Goal: Task Accomplishment & Management: Complete application form

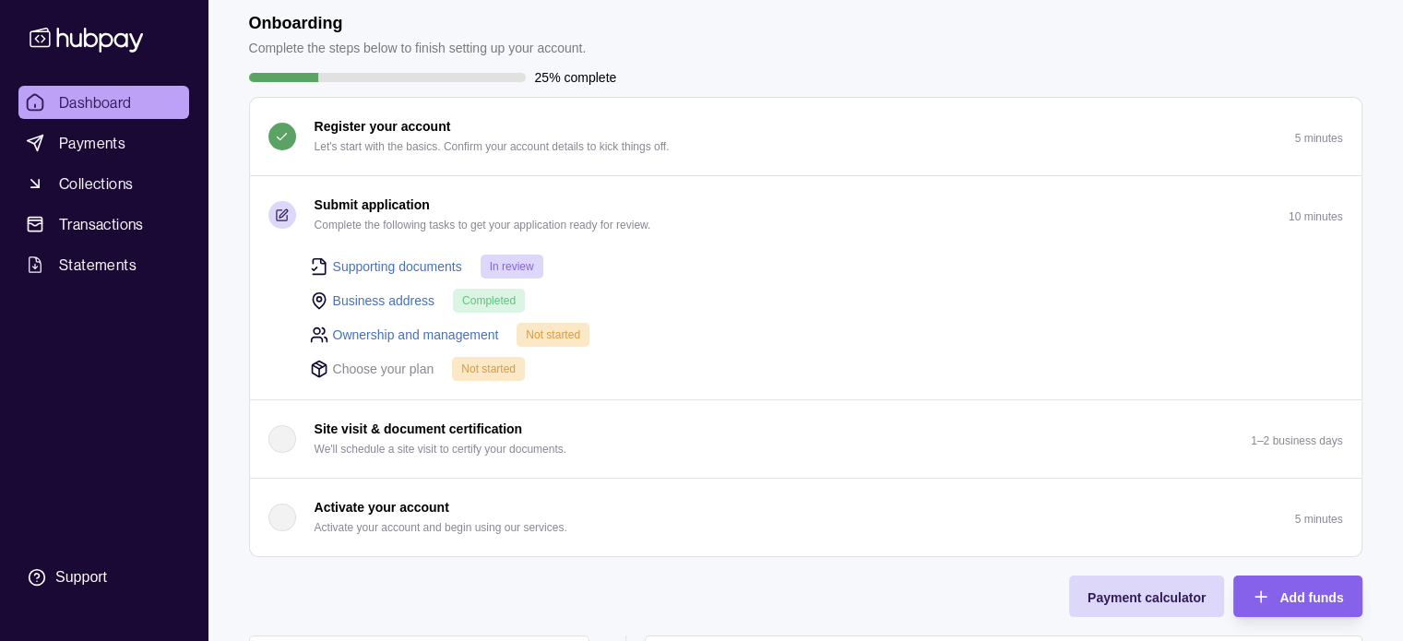
scroll to position [185, 0]
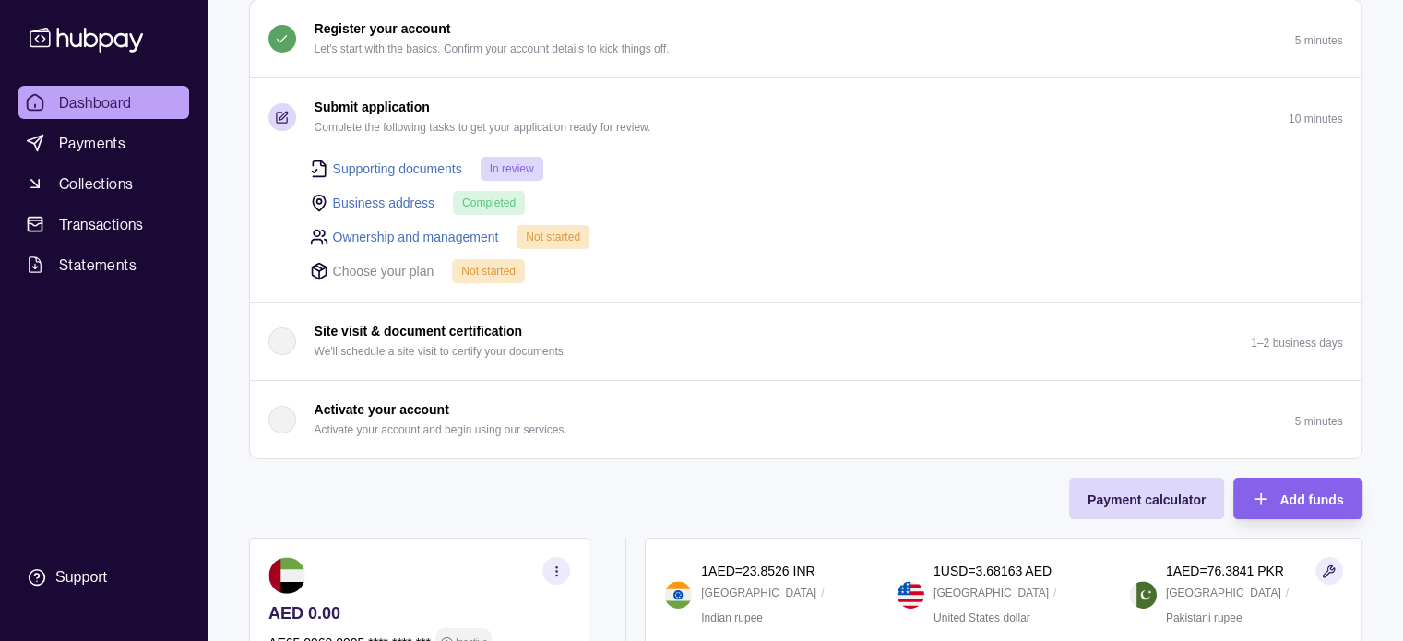
click at [380, 164] on link "Supporting documents" at bounding box center [397, 169] width 129 height 20
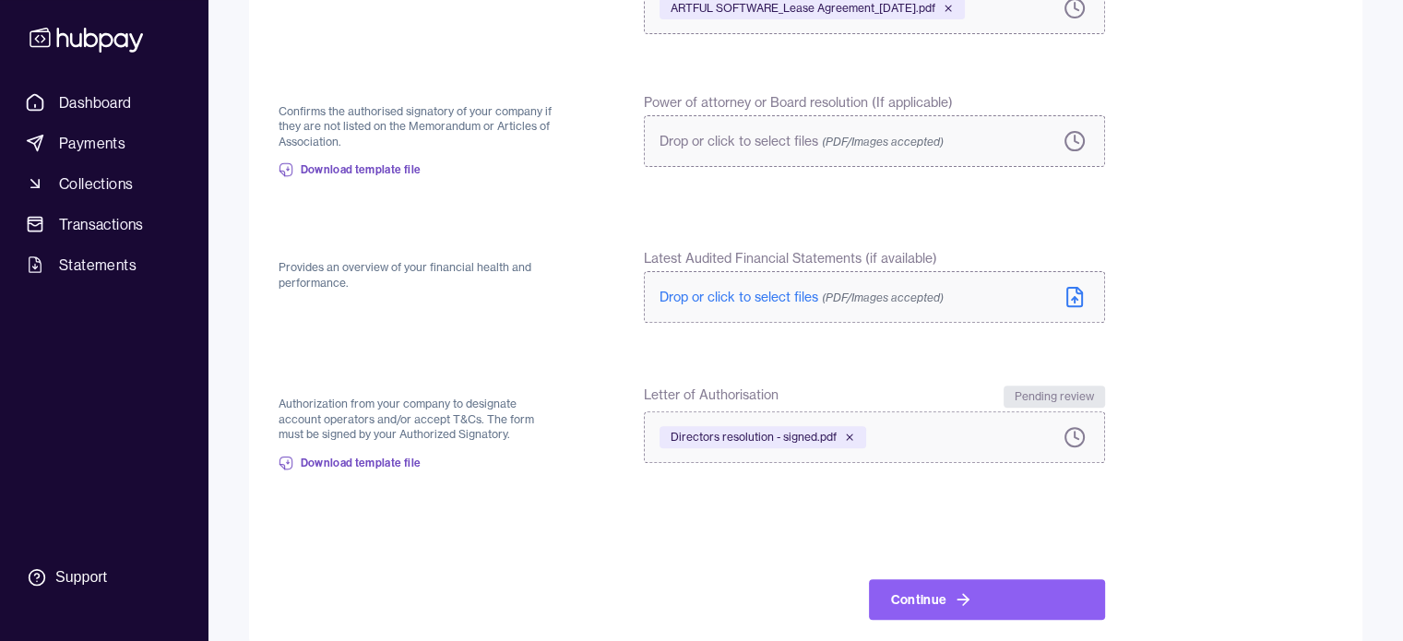
scroll to position [611, 0]
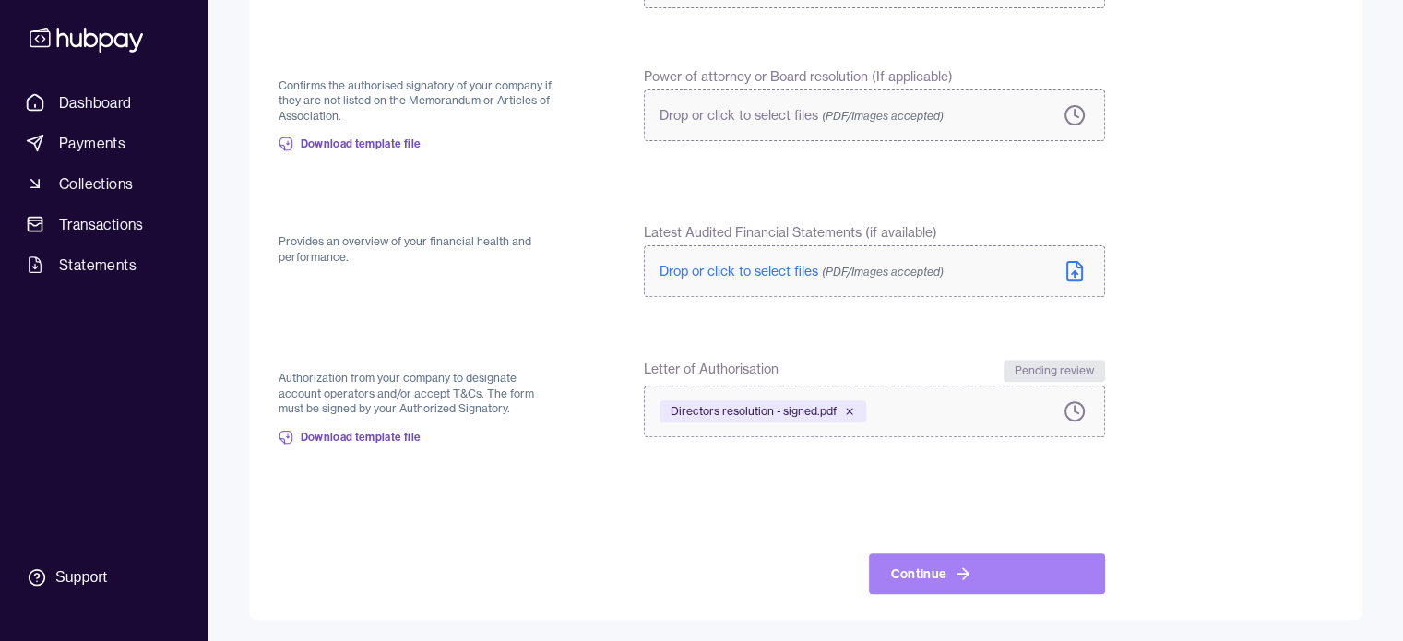
click at [986, 579] on button "Continue" at bounding box center [987, 574] width 236 height 41
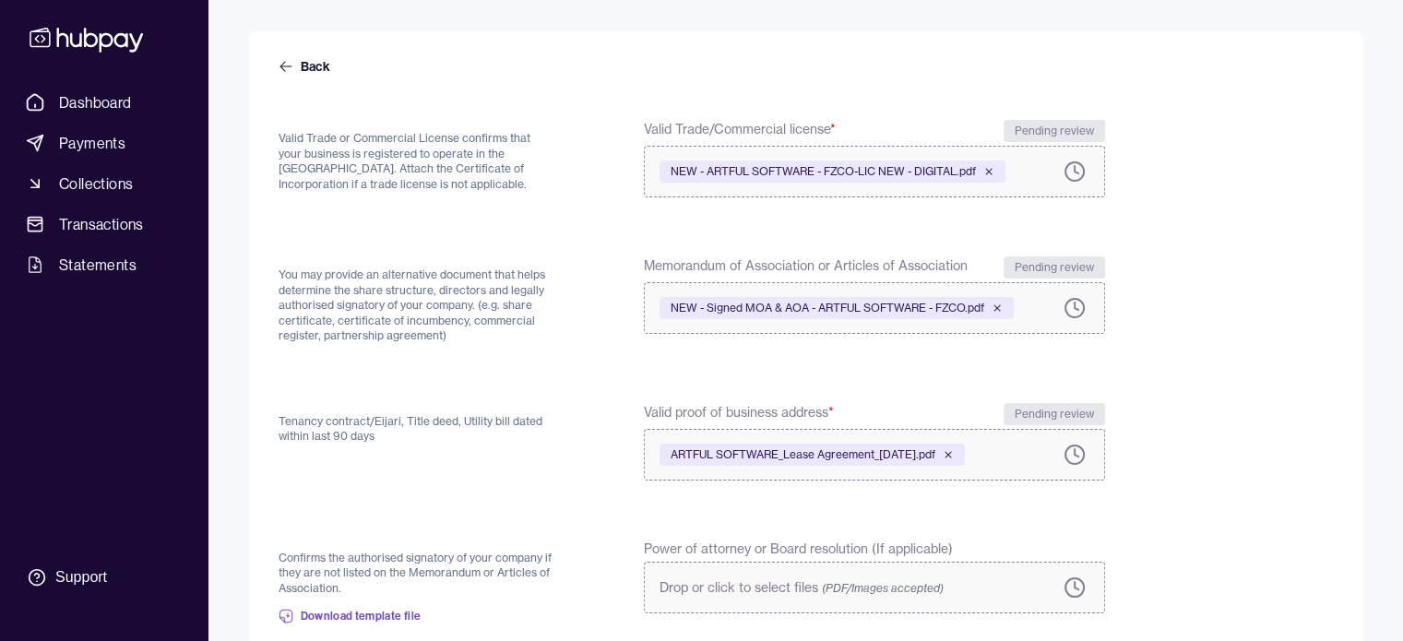
scroll to position [57, 0]
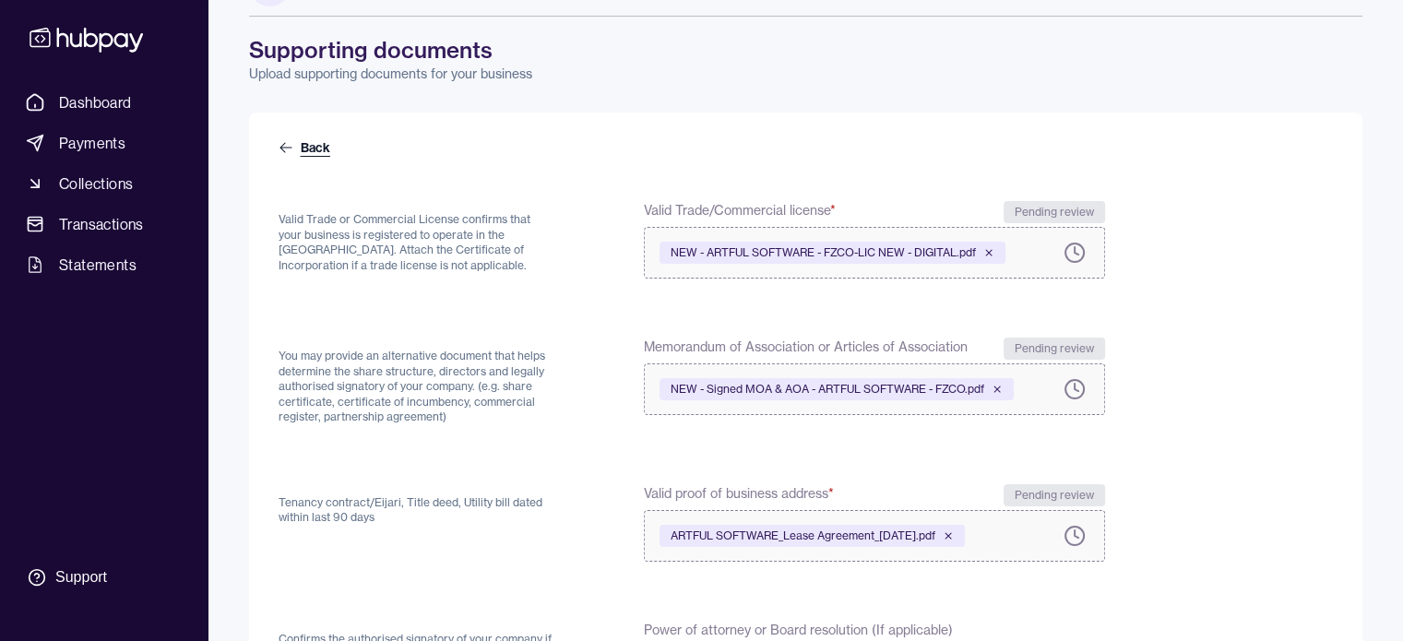
click at [317, 145] on link "Back" at bounding box center [306, 147] width 55 height 18
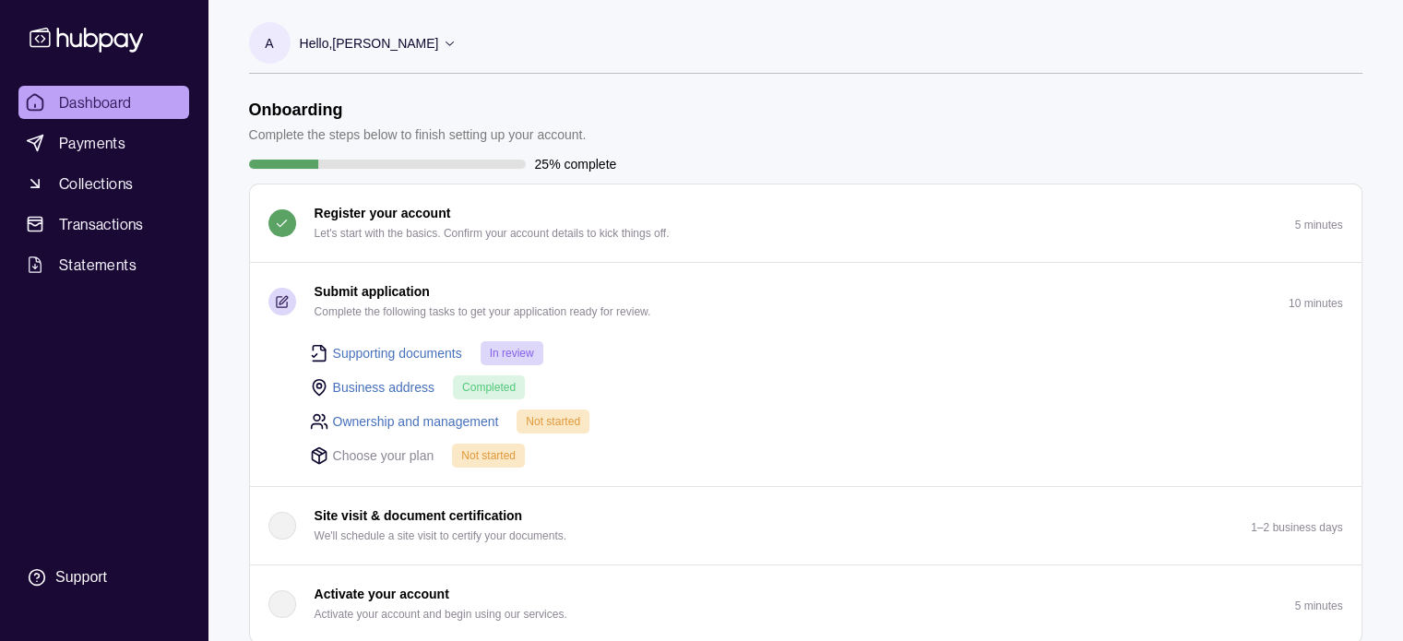
scroll to position [92, 0]
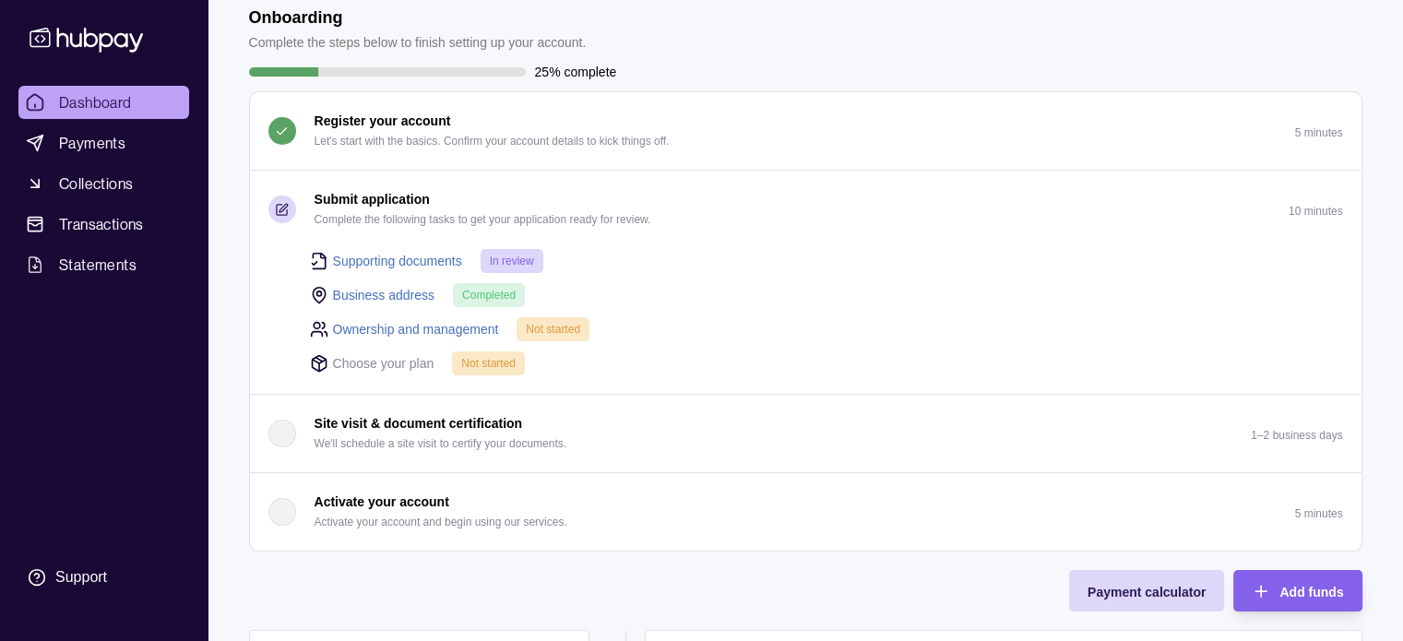
click at [444, 327] on link "Ownership and management" at bounding box center [416, 329] width 166 height 20
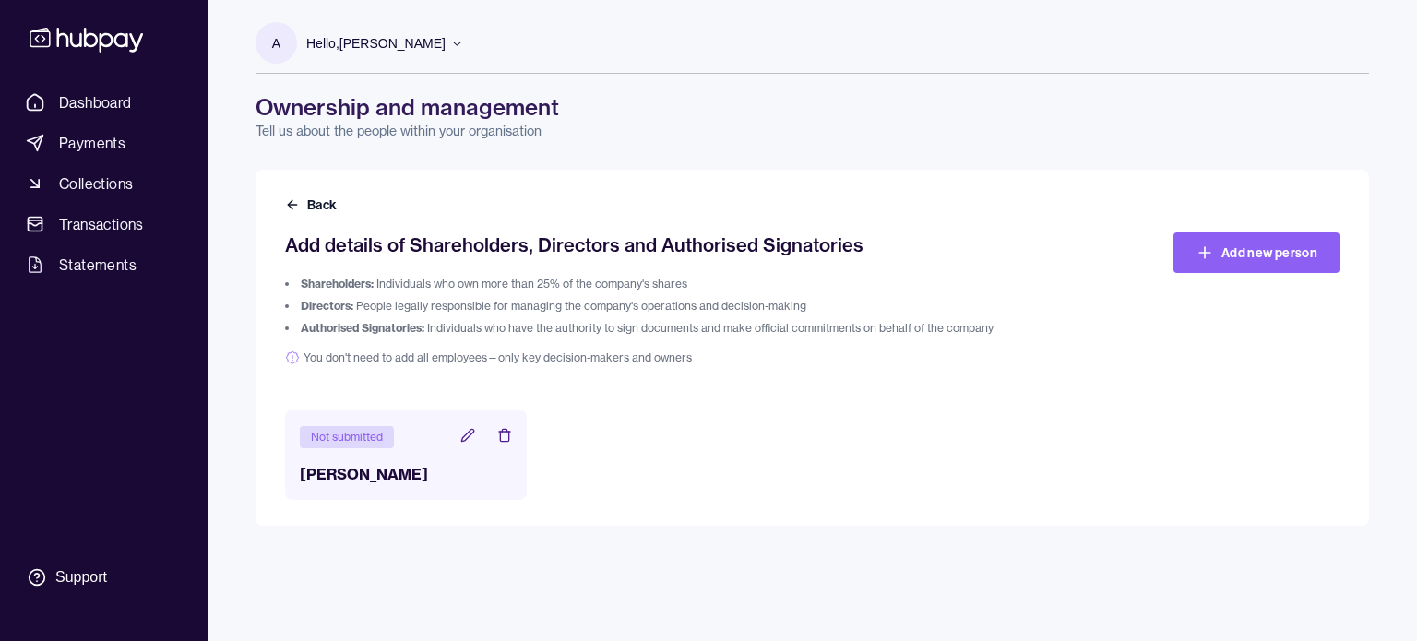
click at [339, 440] on div "Not submitted" at bounding box center [347, 437] width 94 height 22
click at [323, 482] on h3 "[PERSON_NAME]" at bounding box center [406, 474] width 212 height 22
click at [463, 436] on icon at bounding box center [467, 435] width 15 height 15
click at [320, 206] on button "Back" at bounding box center [312, 205] width 55 height 18
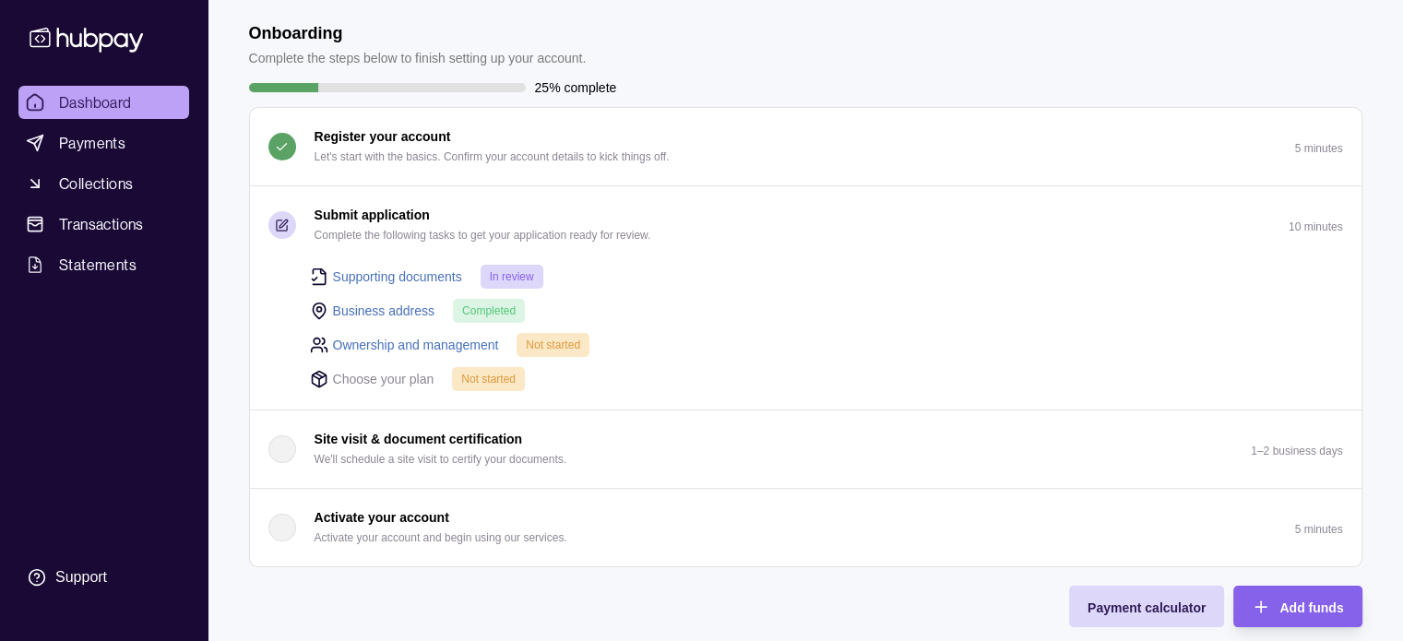
scroll to position [92, 0]
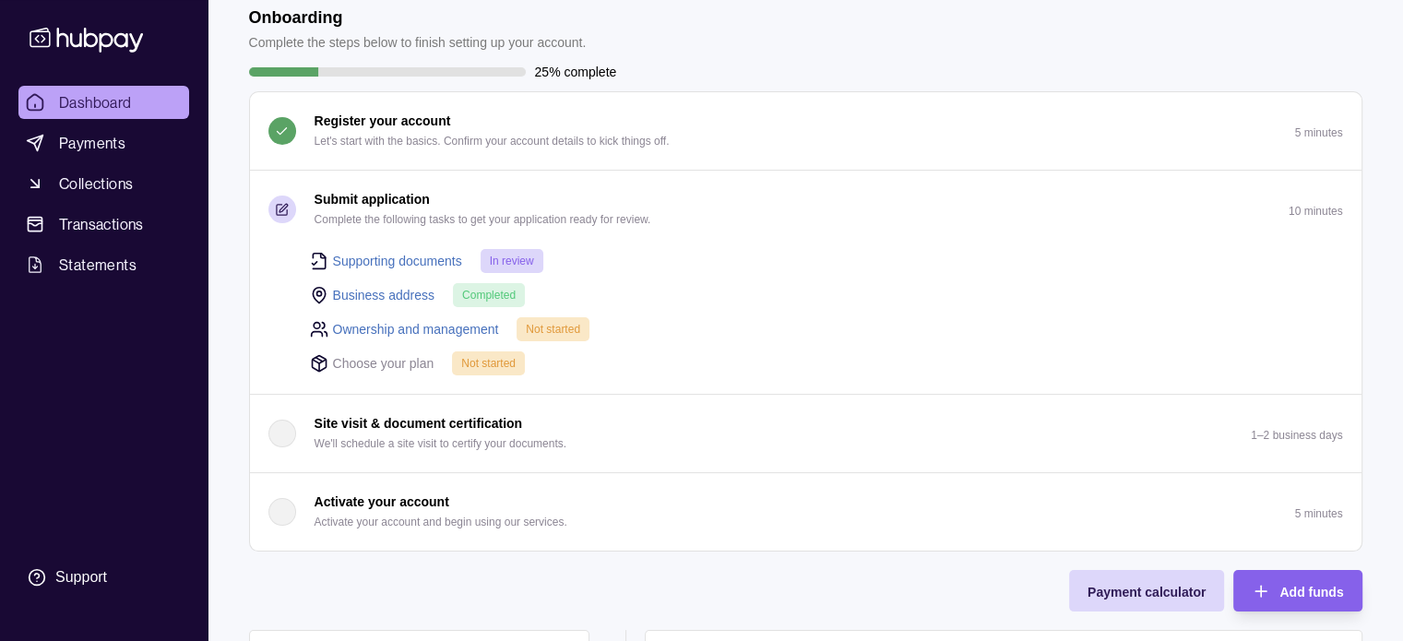
click at [471, 329] on link "Ownership and management" at bounding box center [416, 329] width 166 height 20
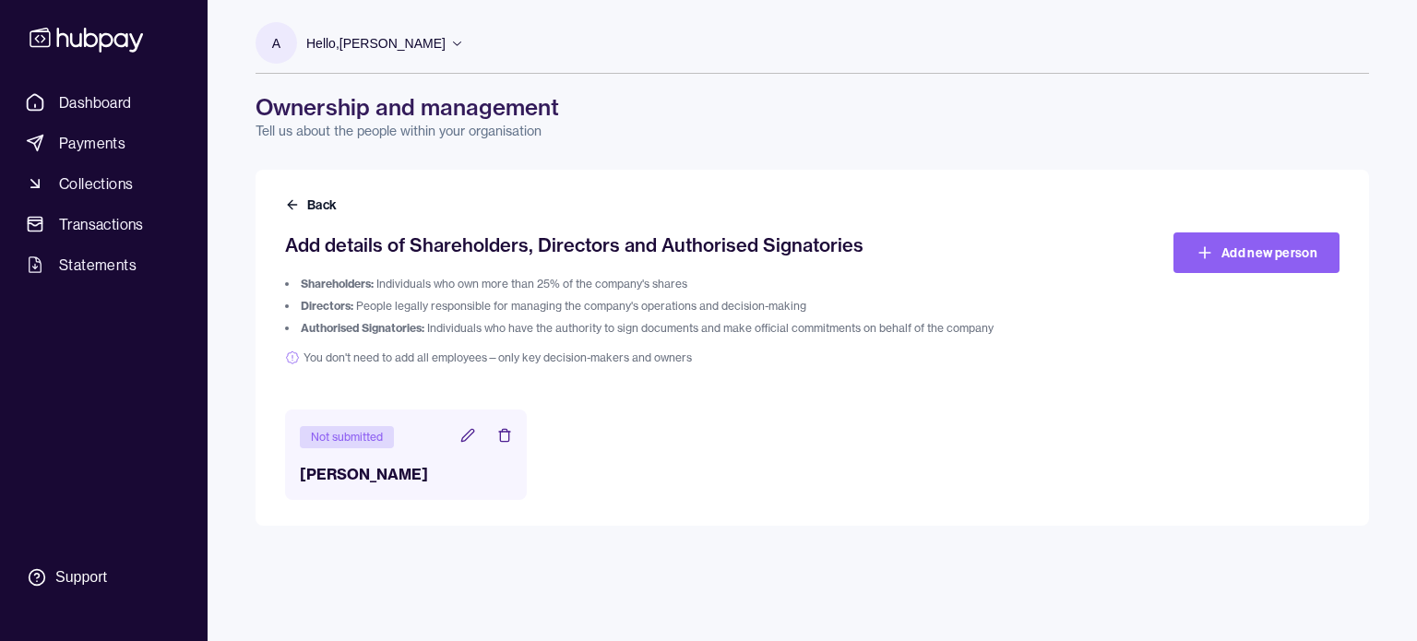
click at [463, 441] on icon at bounding box center [467, 435] width 12 height 12
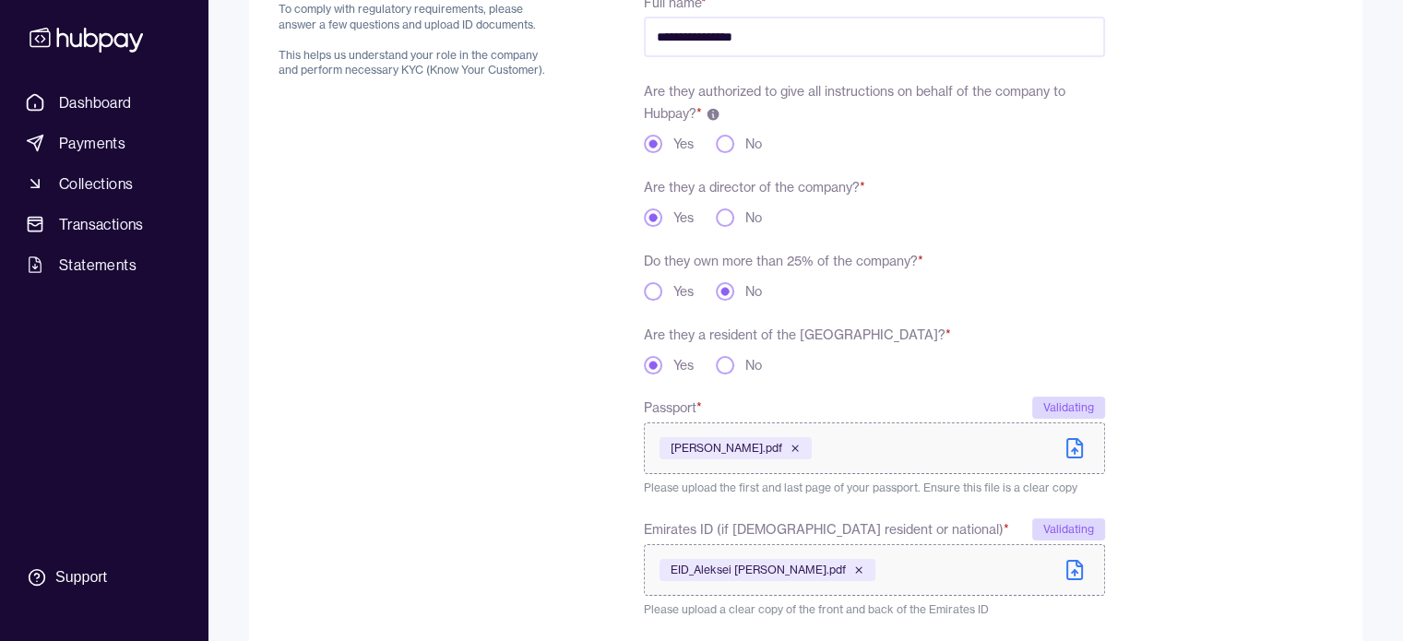
scroll to position [145, 0]
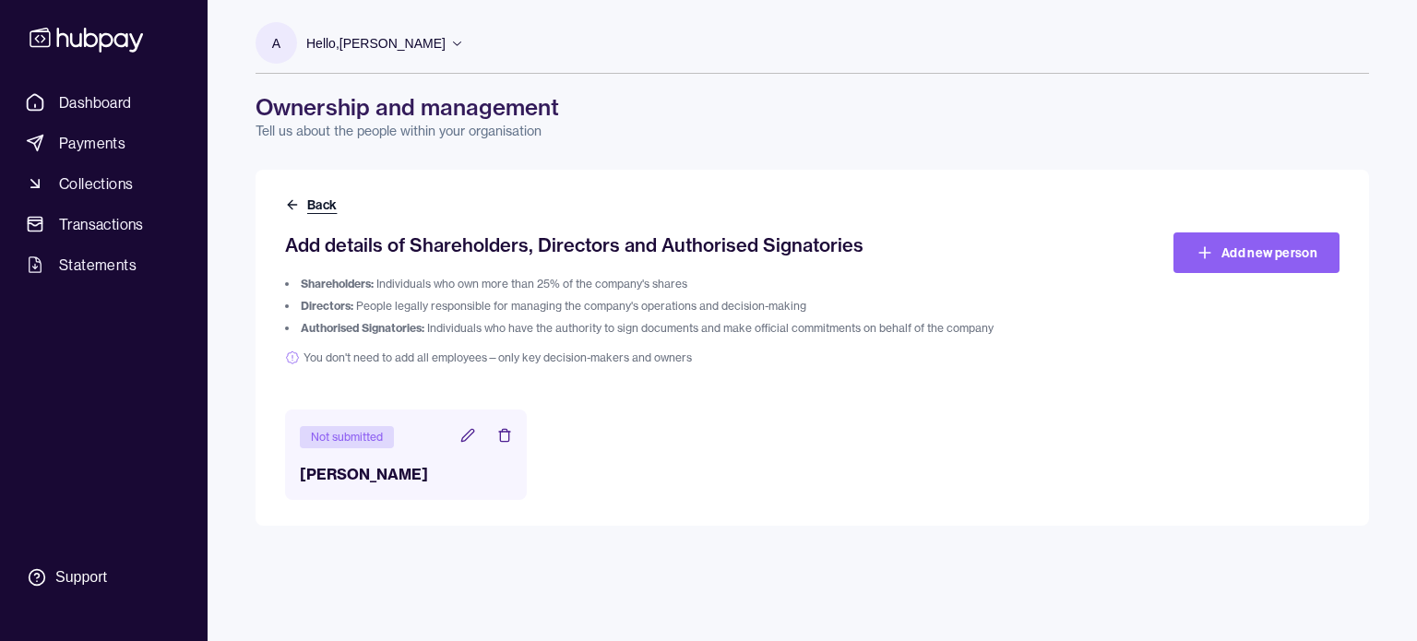
click at [311, 206] on button "Back" at bounding box center [312, 205] width 55 height 18
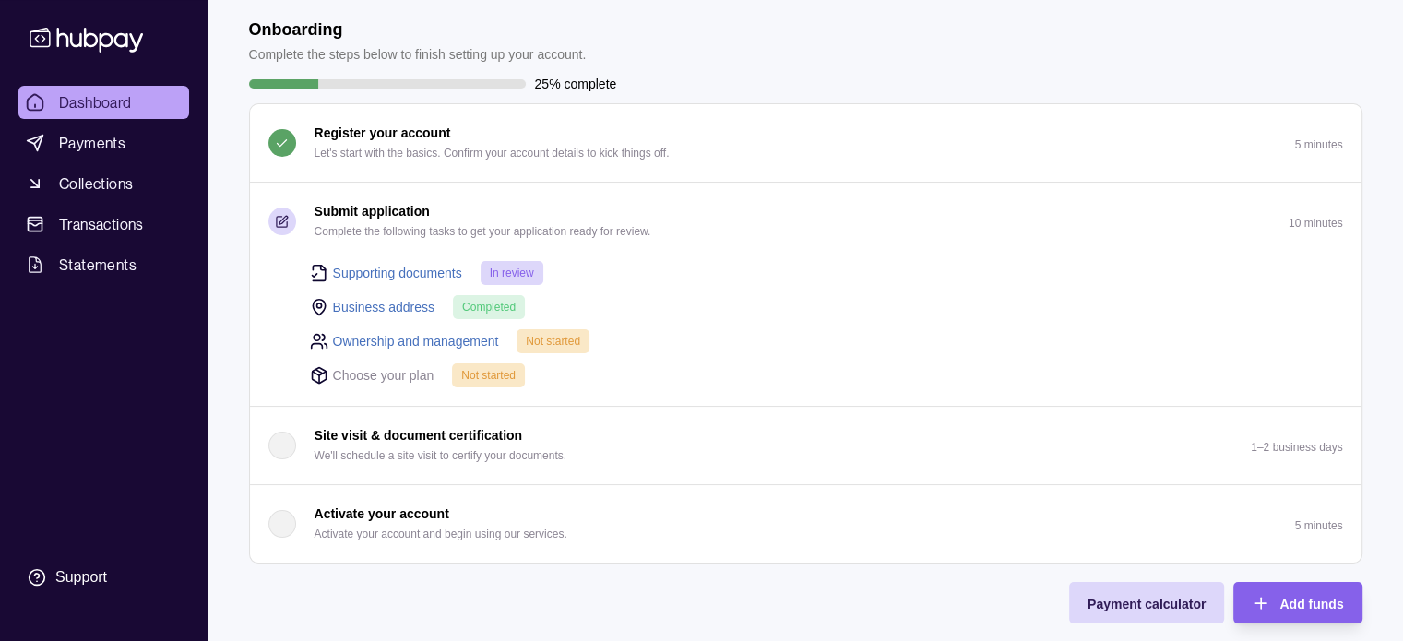
scroll to position [185, 0]
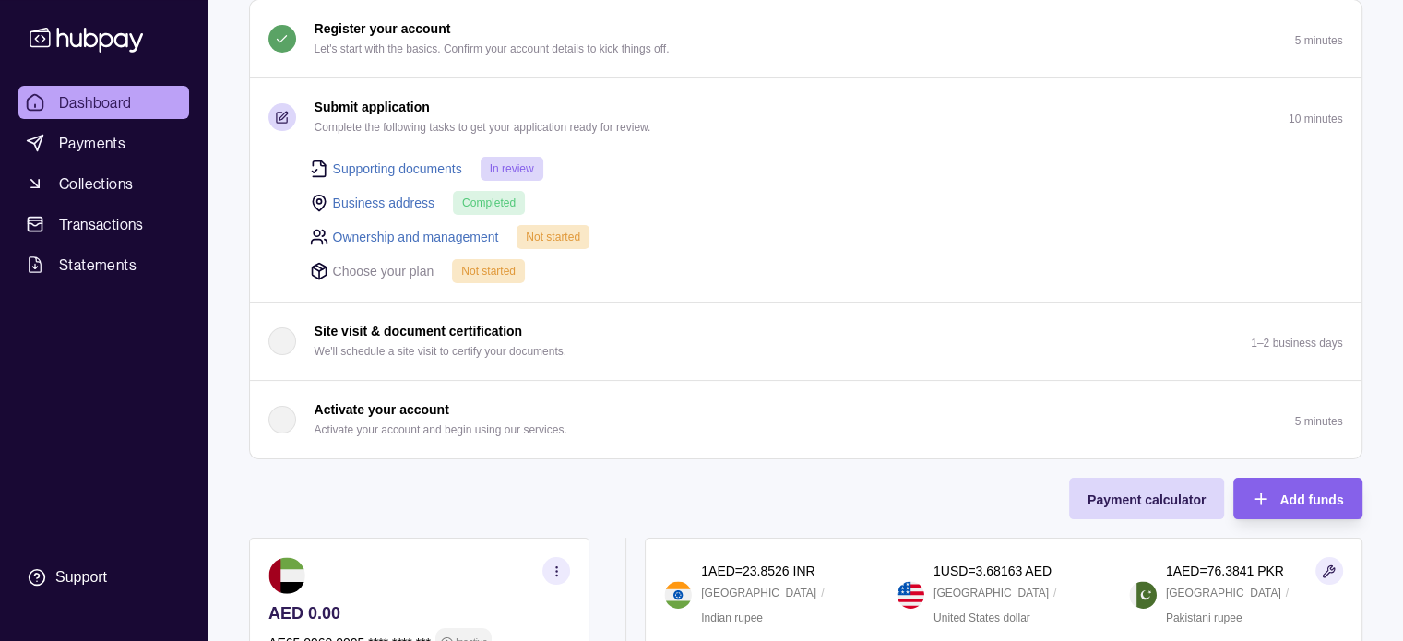
click at [388, 271] on p "Choose your plan" at bounding box center [383, 271] width 101 height 20
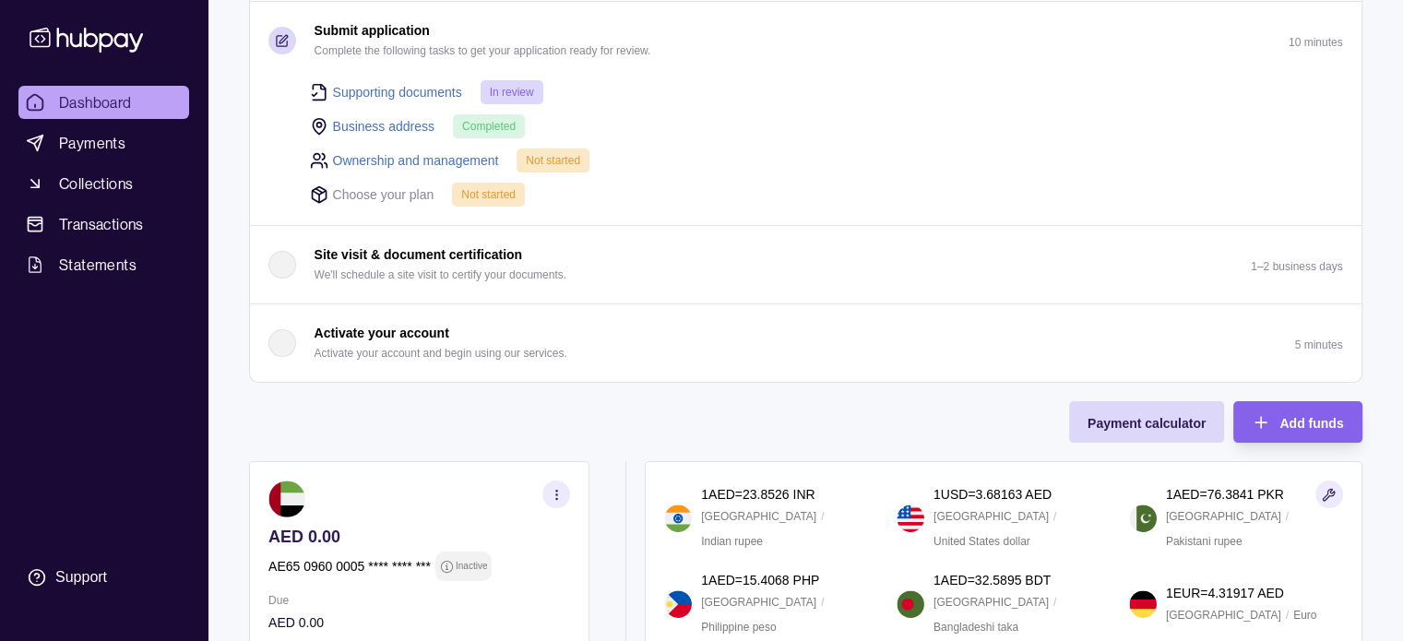
scroll to position [277, 0]
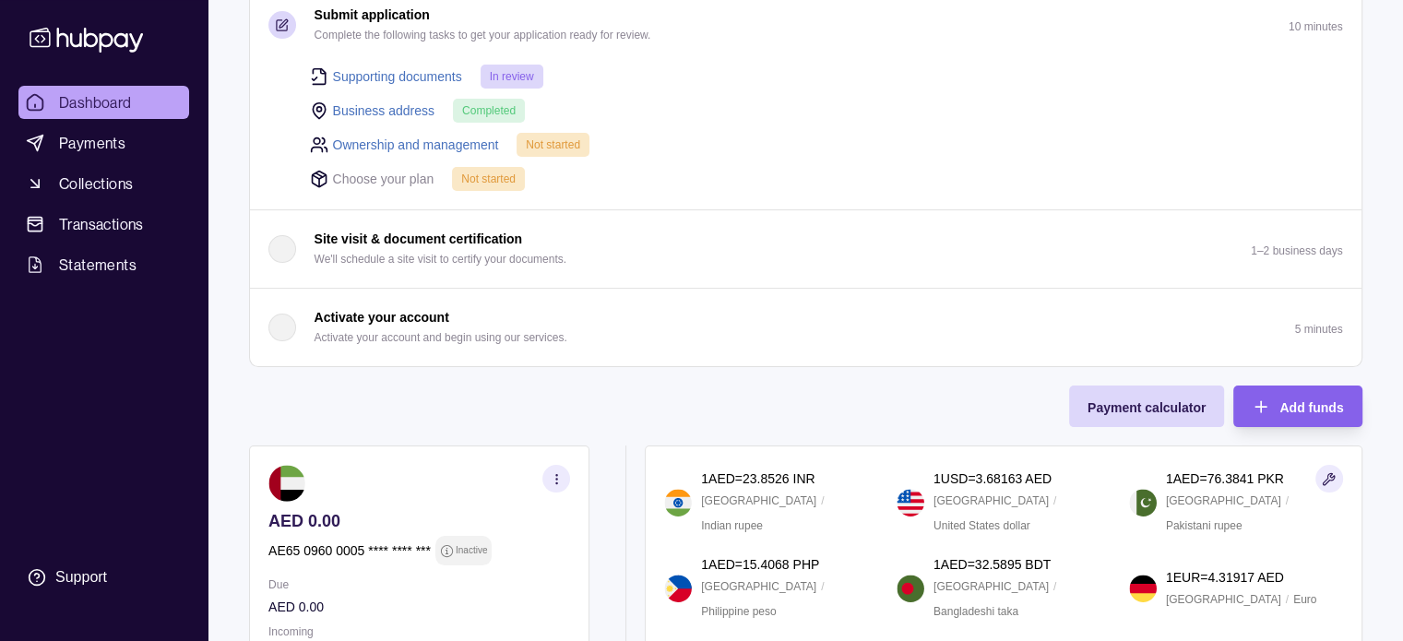
click at [1152, 119] on div "Business address Completed" at bounding box center [826, 110] width 1033 height 25
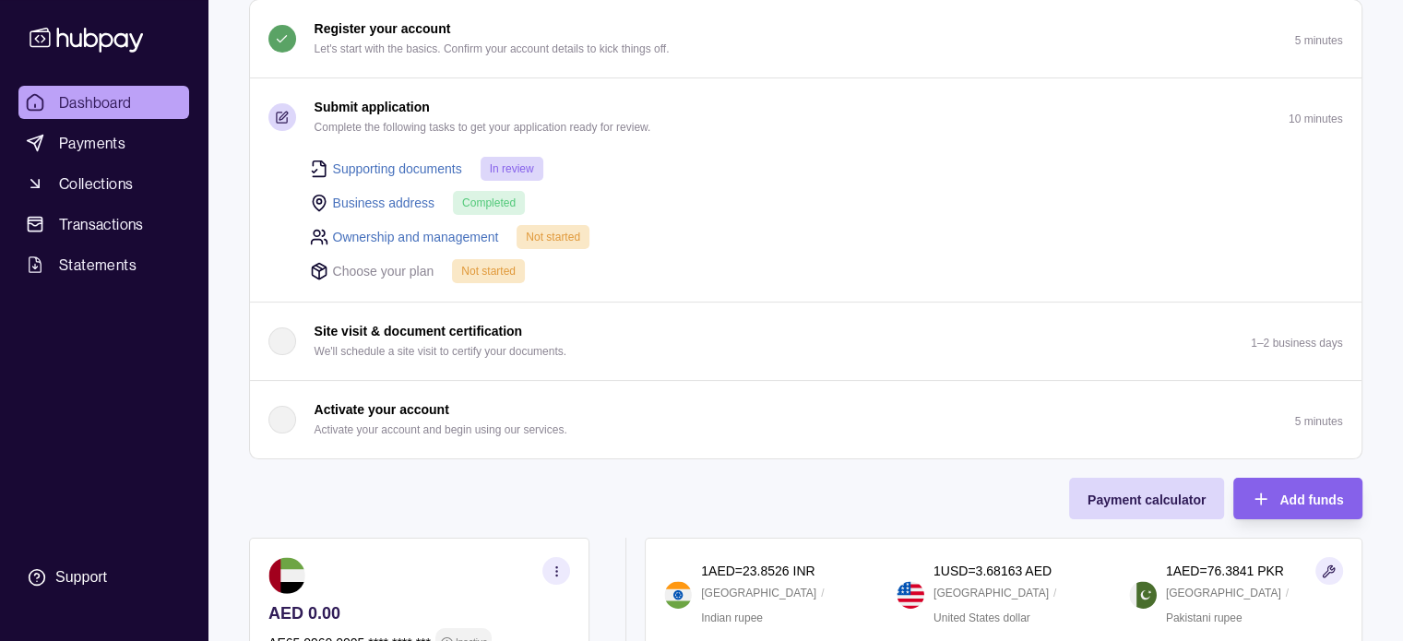
scroll to position [0, 0]
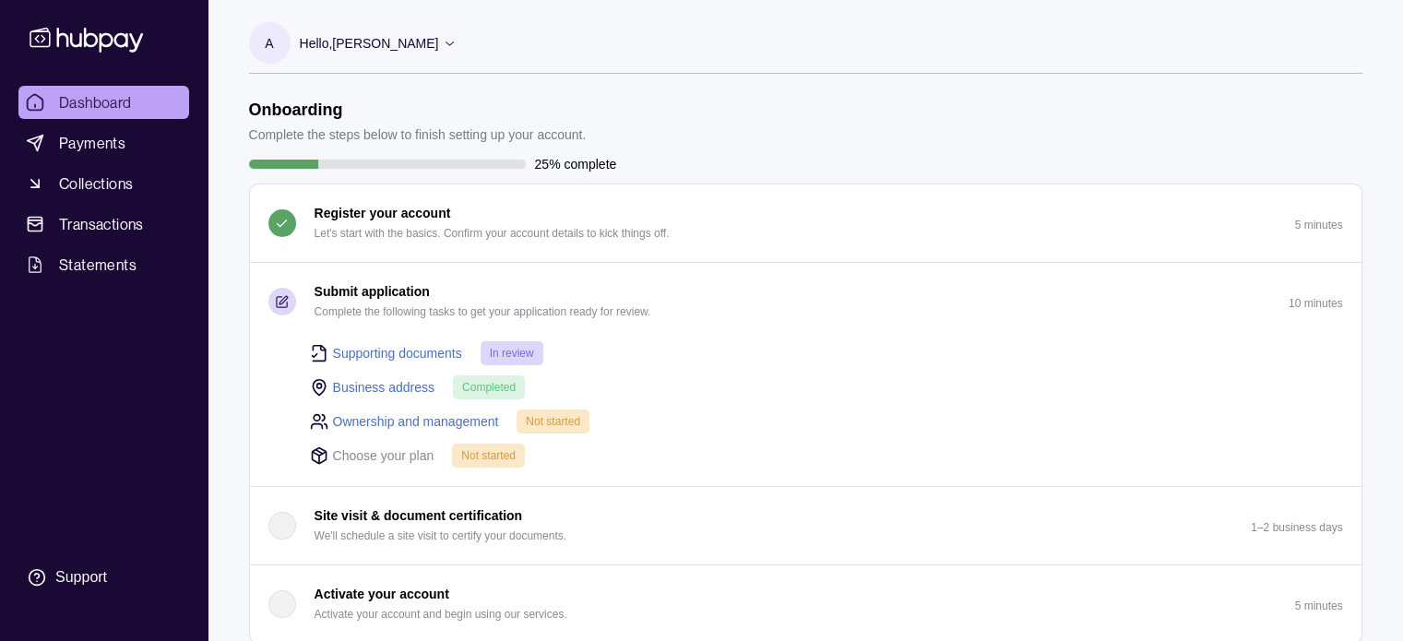
click at [413, 421] on link "Ownership and management" at bounding box center [416, 422] width 166 height 20
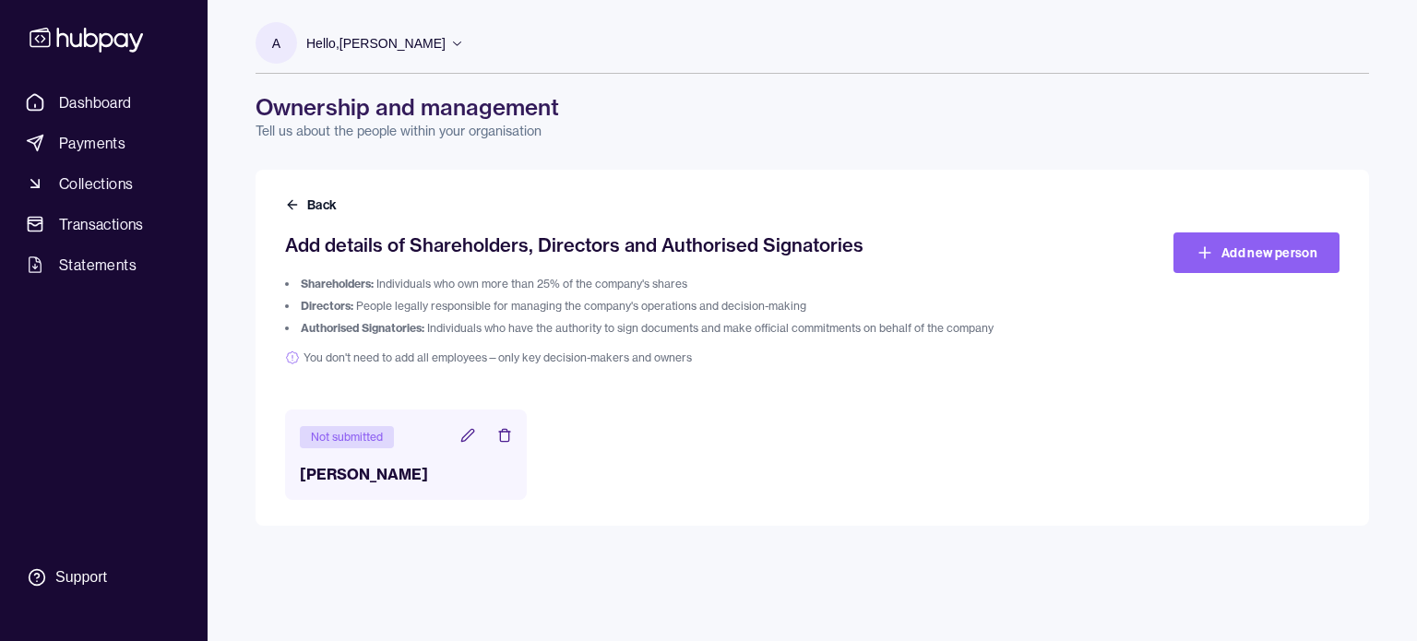
click at [467, 436] on icon at bounding box center [467, 435] width 15 height 15
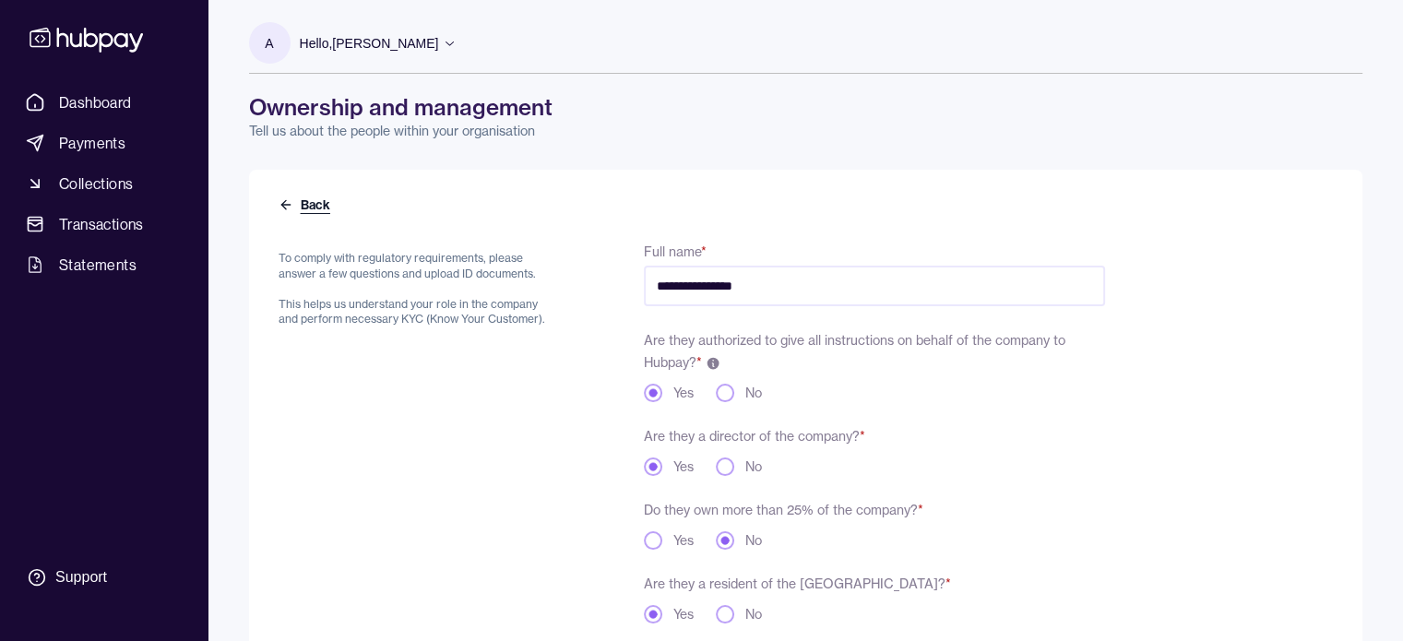
click at [305, 199] on button "Back" at bounding box center [306, 205] width 55 height 18
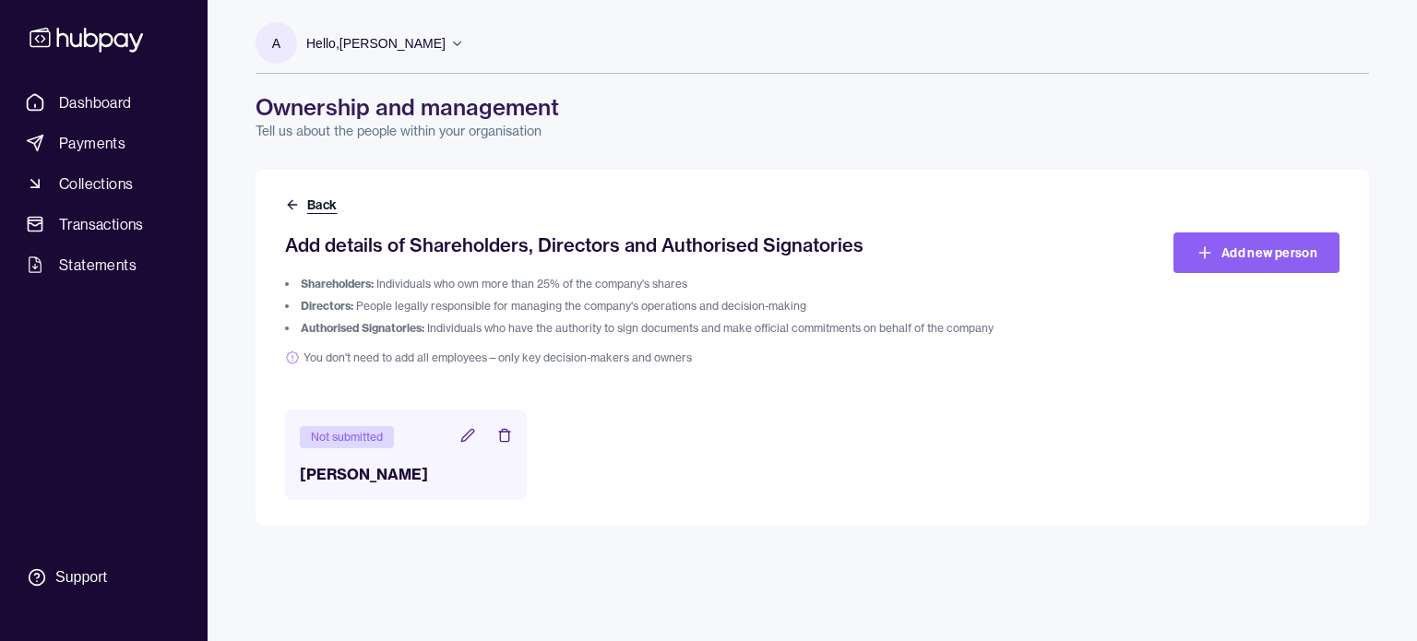
click at [319, 199] on button "Back" at bounding box center [312, 205] width 55 height 18
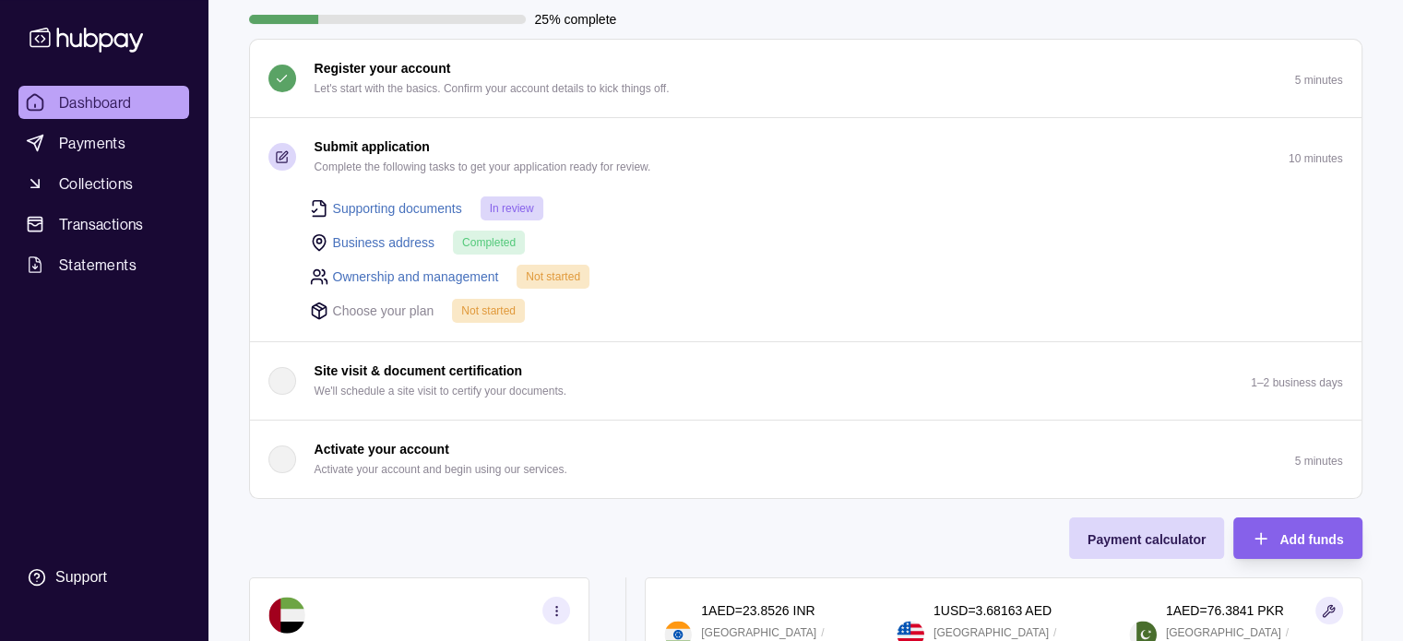
scroll to position [185, 0]
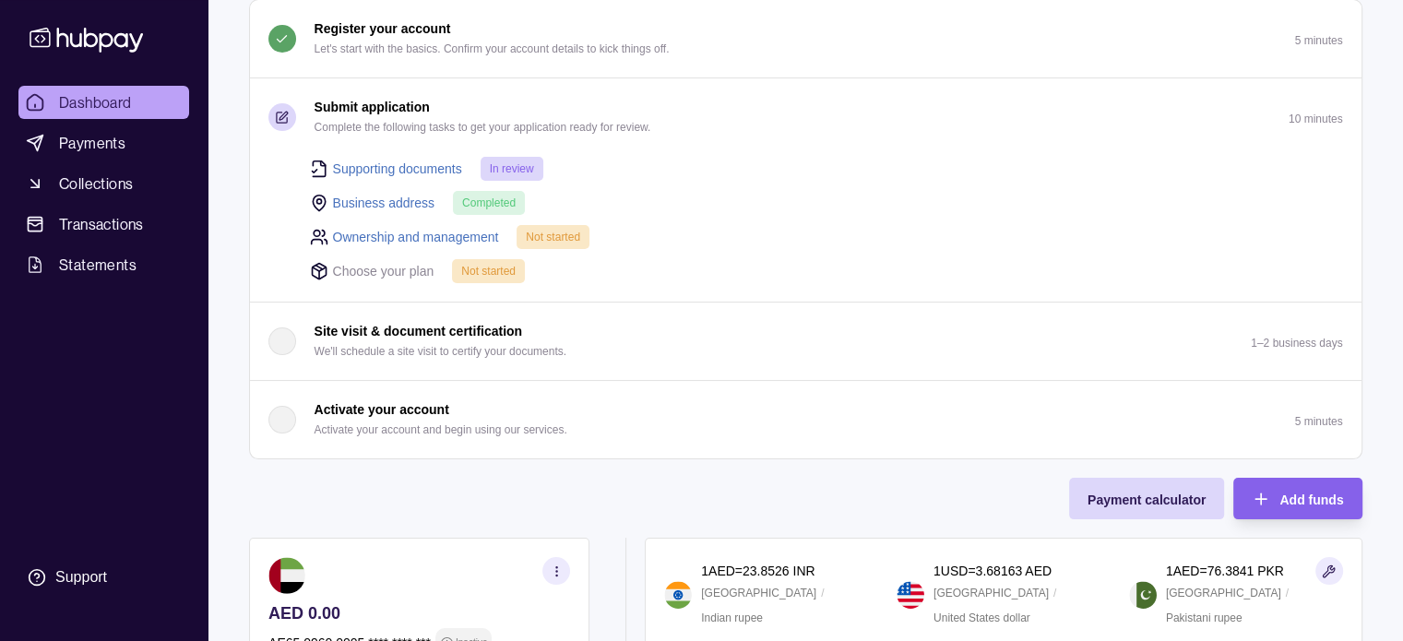
click at [1305, 224] on div "Ownership and management Not started" at bounding box center [826, 236] width 1033 height 25
click at [404, 161] on link "Supporting documents" at bounding box center [397, 169] width 129 height 20
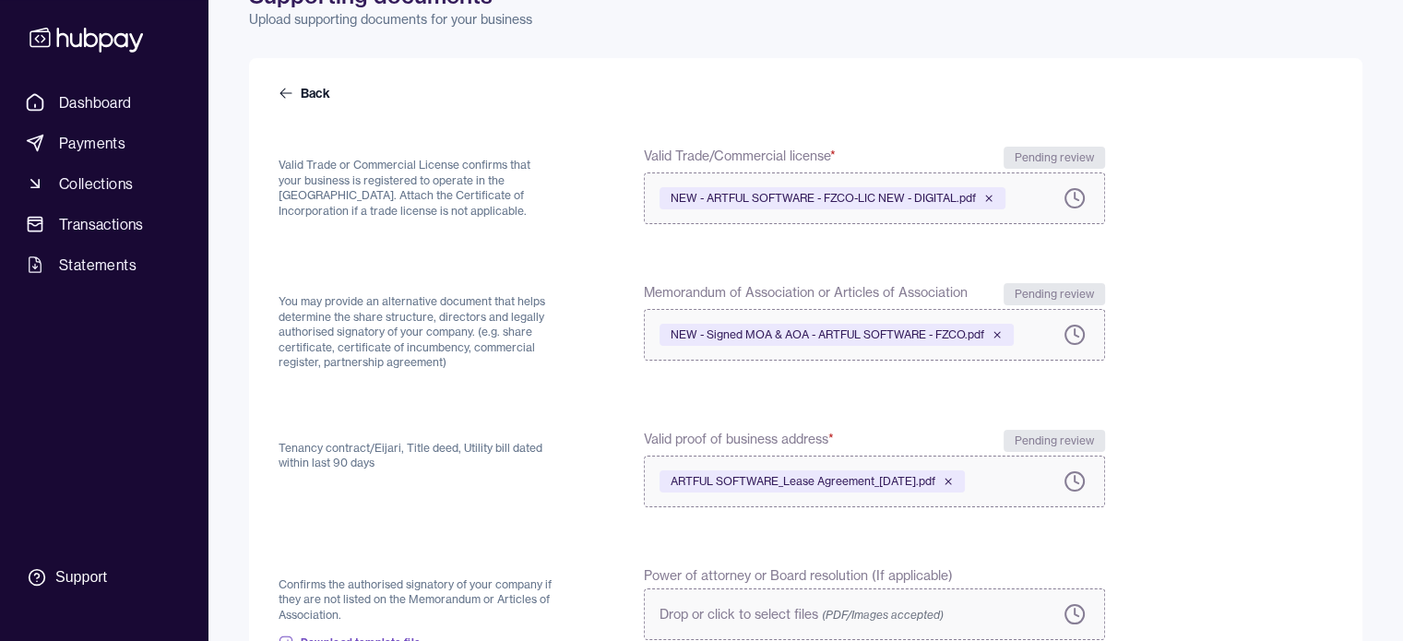
scroll to position [57, 0]
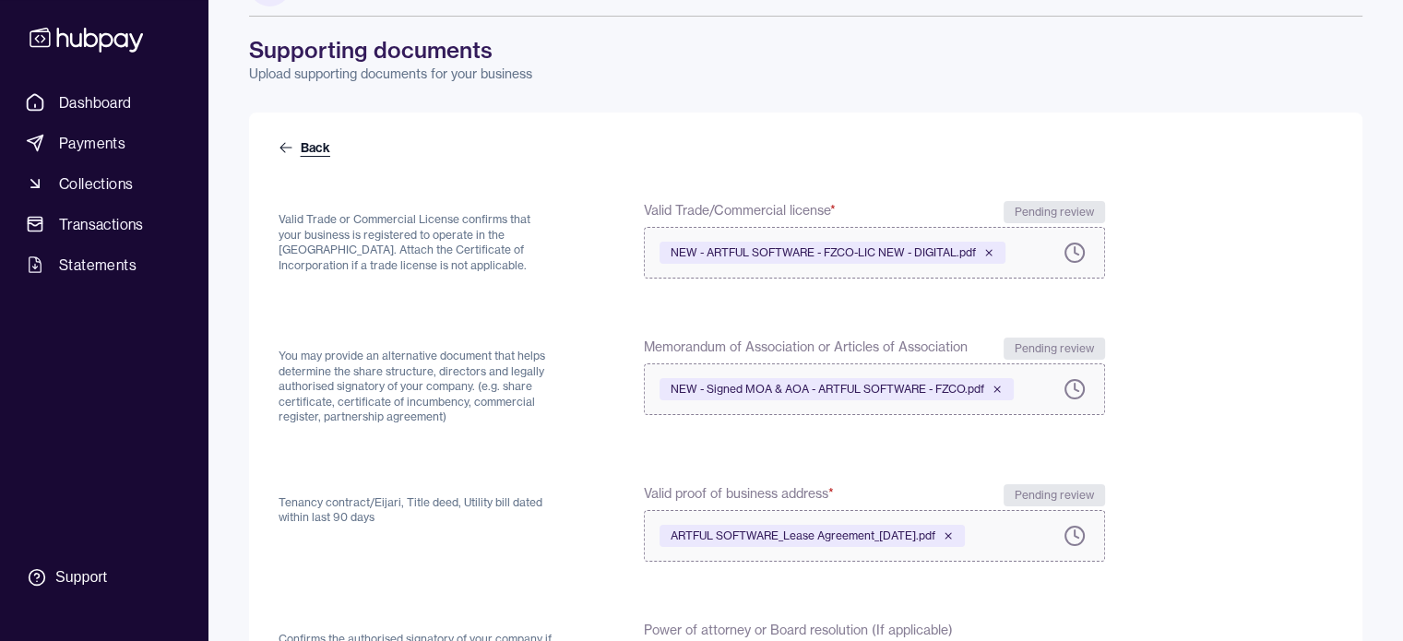
click at [298, 148] on link "Back" at bounding box center [306, 147] width 55 height 18
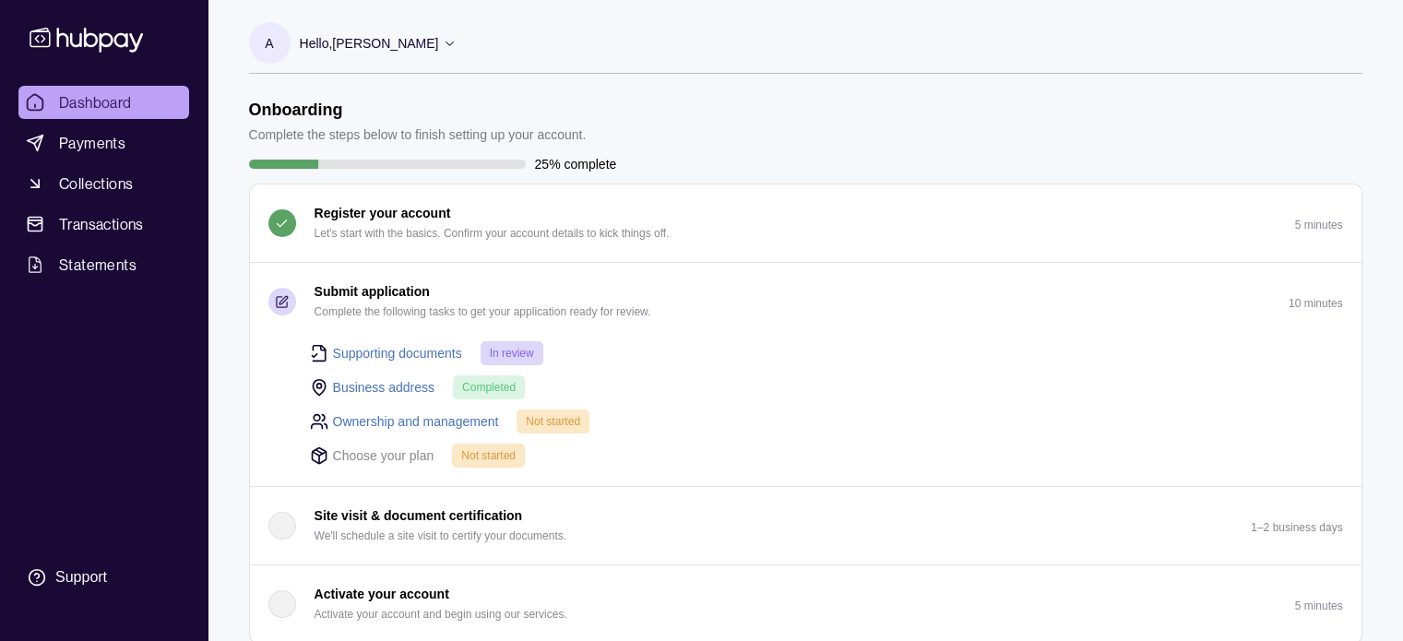
click at [380, 385] on link "Business address" at bounding box center [384, 387] width 102 height 20
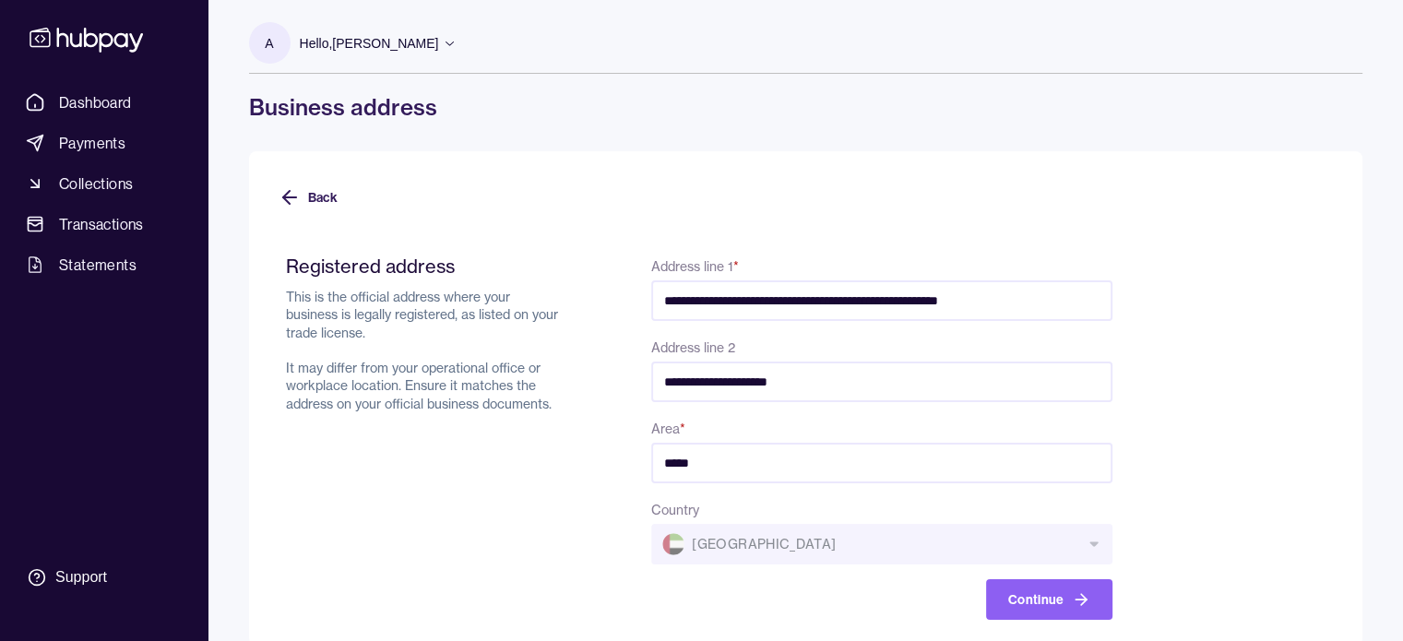
scroll to position [26, 0]
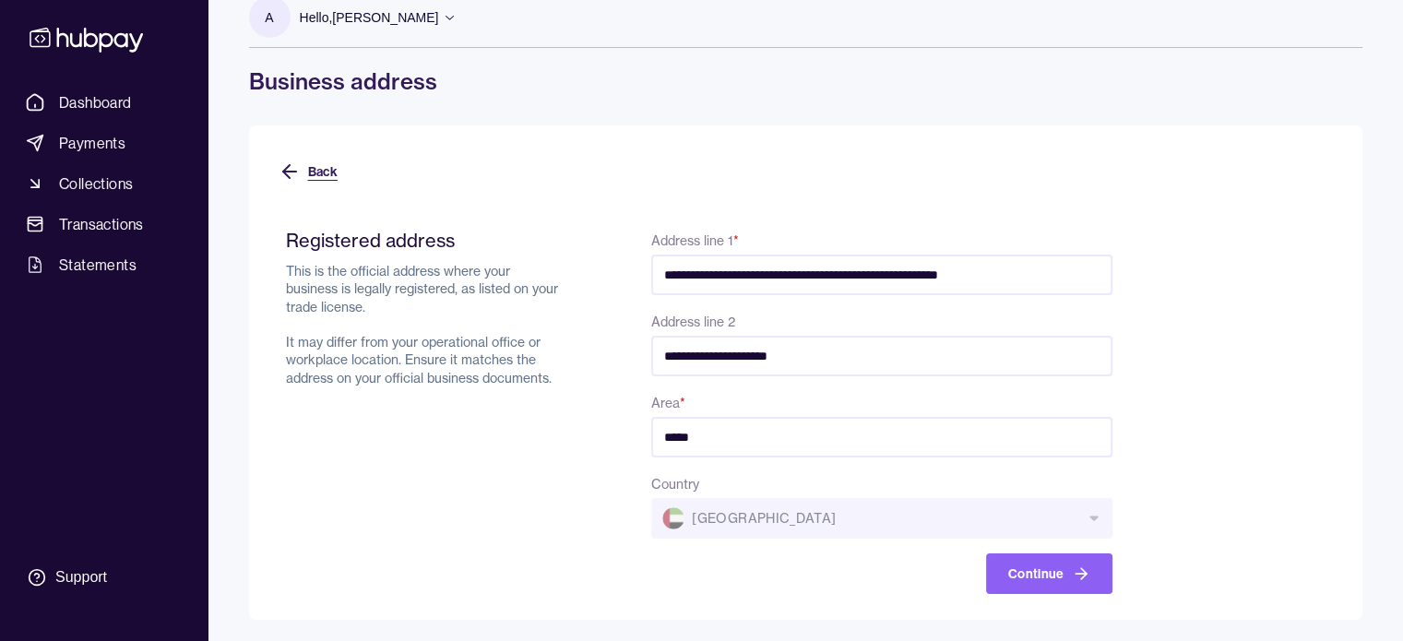
click at [292, 174] on icon at bounding box center [290, 172] width 22 height 22
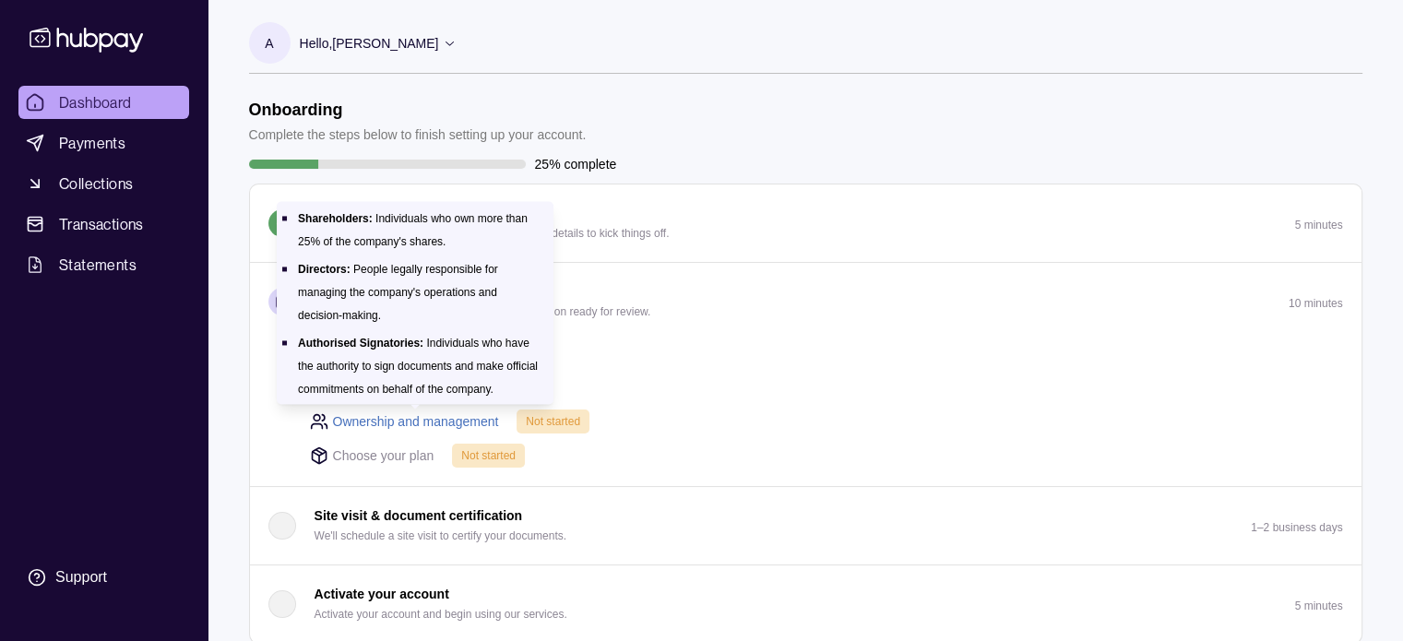
click at [420, 420] on link "Ownership and management" at bounding box center [416, 422] width 166 height 20
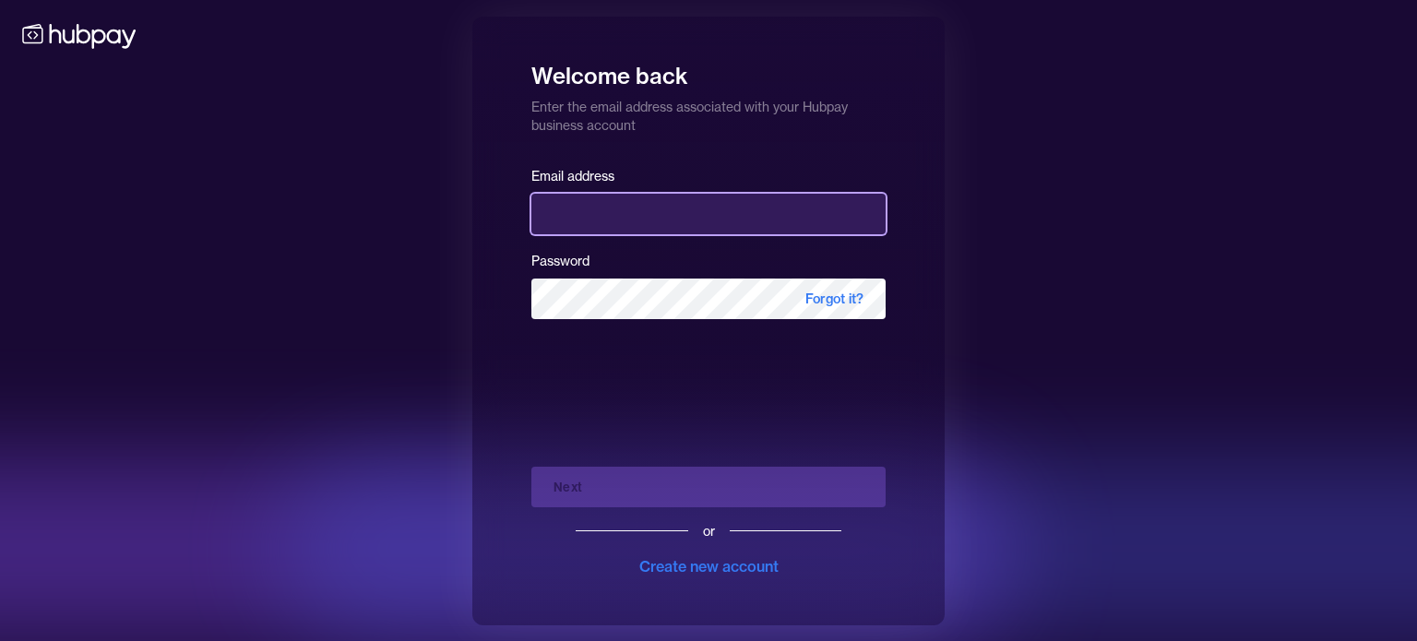
click at [703, 216] on input "email" at bounding box center [708, 214] width 354 height 41
click at [622, 213] on input "email" at bounding box center [708, 214] width 354 height 41
paste input "**********"
type input "**********"
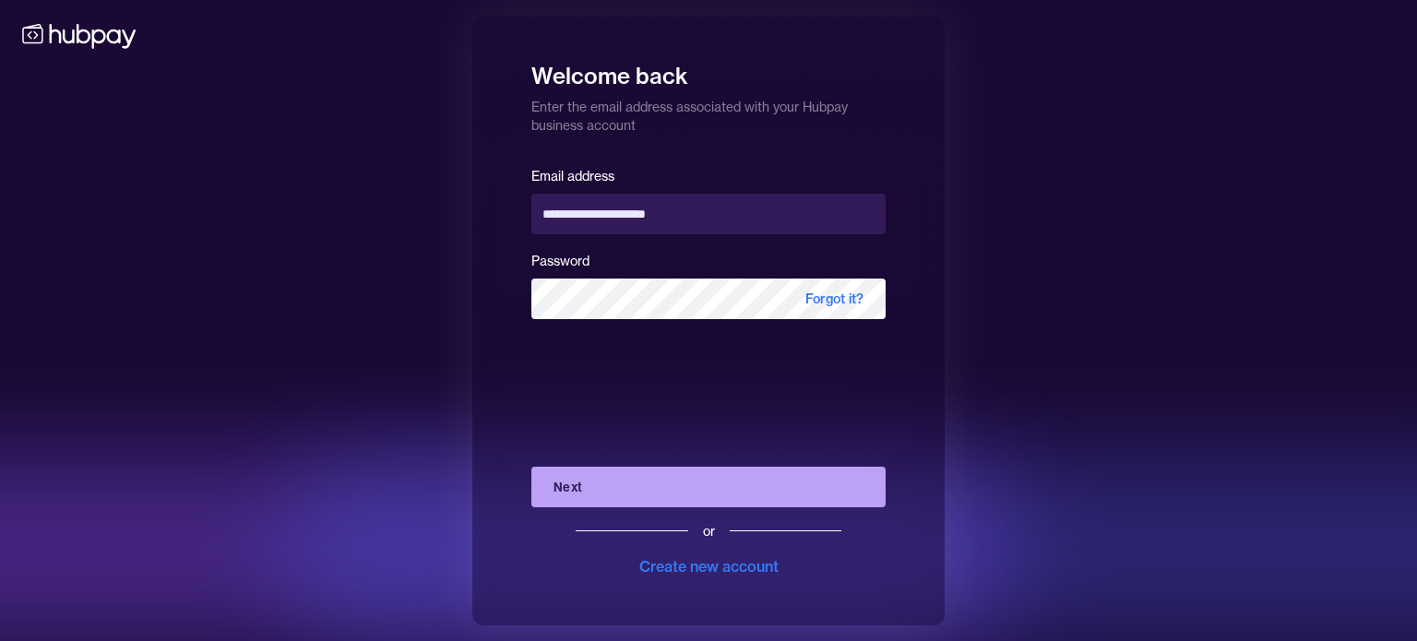
click at [677, 495] on button "Next" at bounding box center [708, 487] width 354 height 41
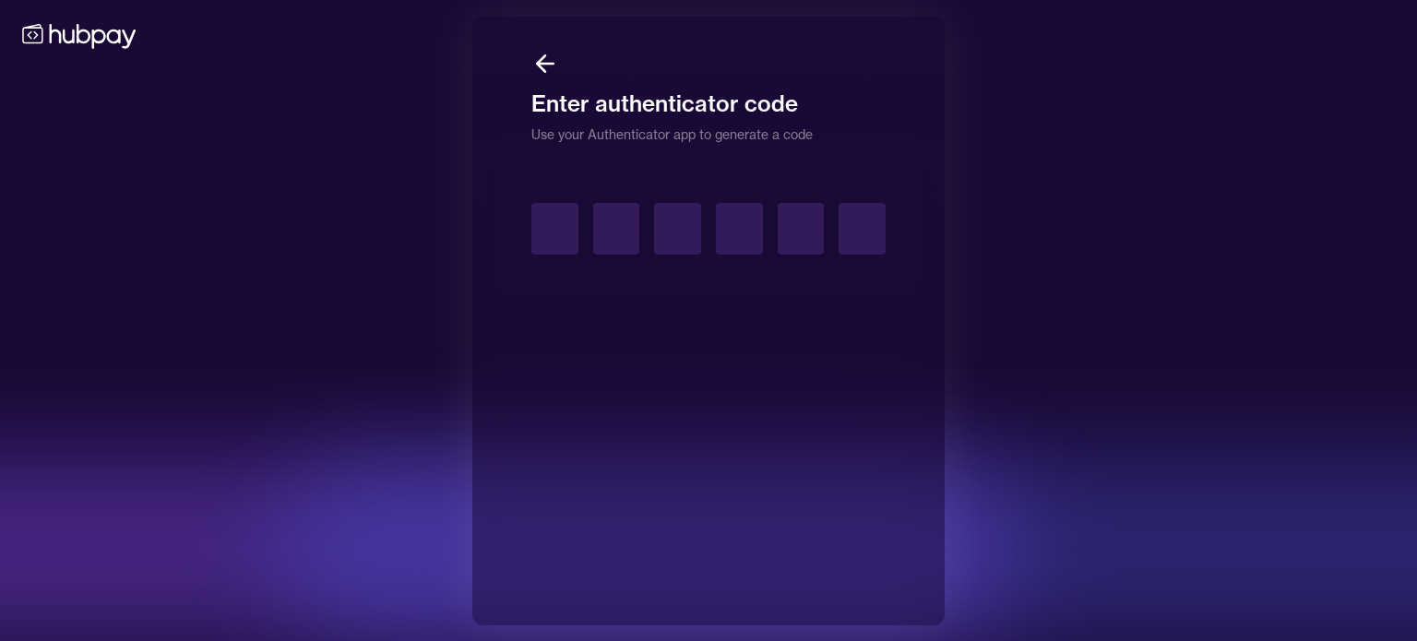
type input "*"
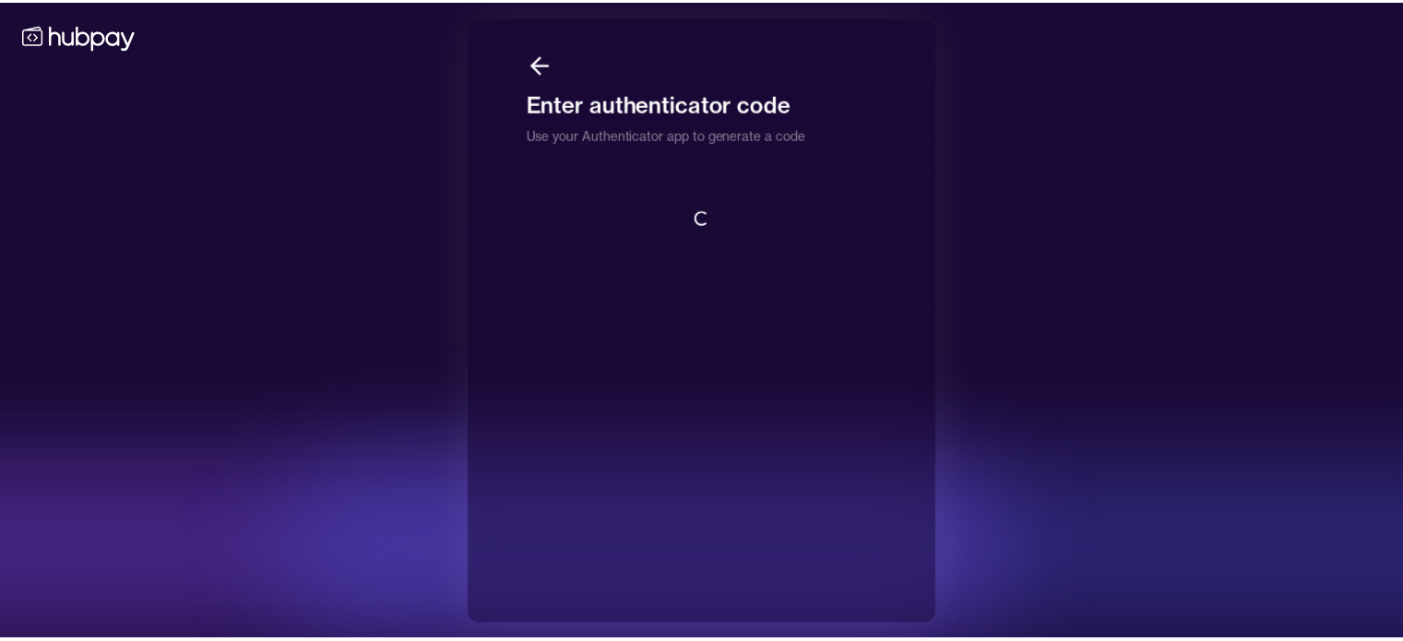
scroll to position [1, 0]
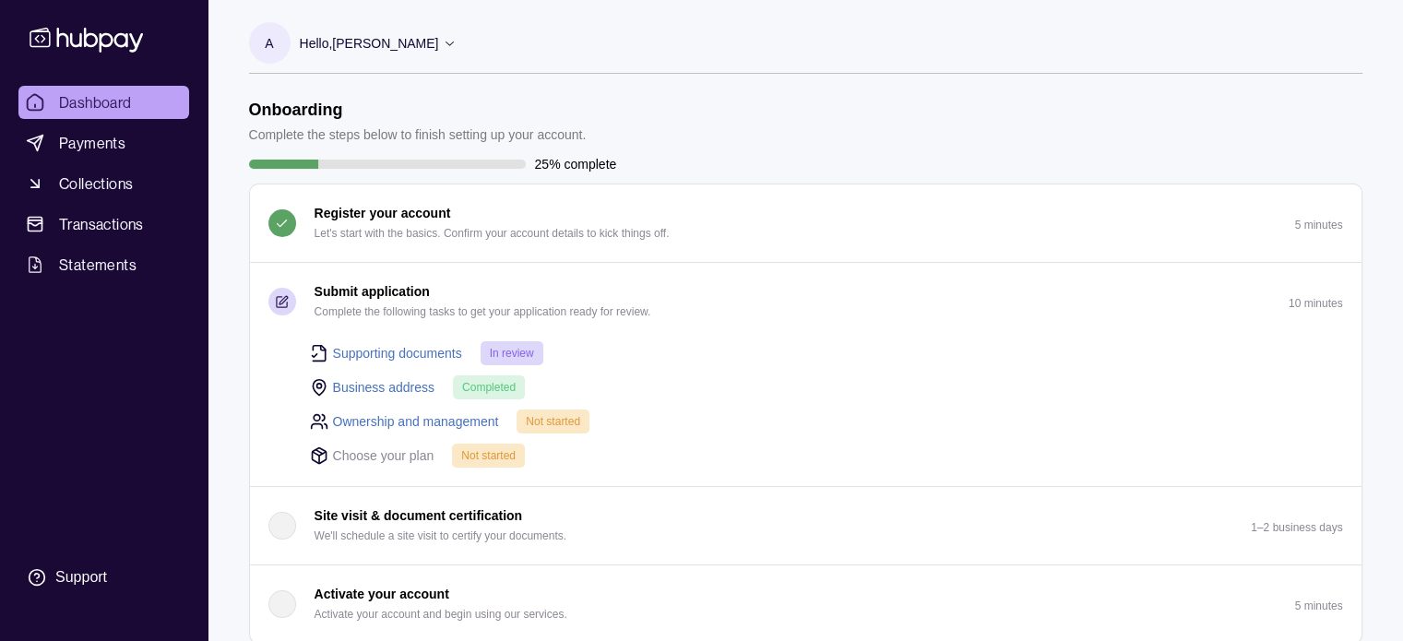
scroll to position [185, 0]
